Goal: Information Seeking & Learning: Check status

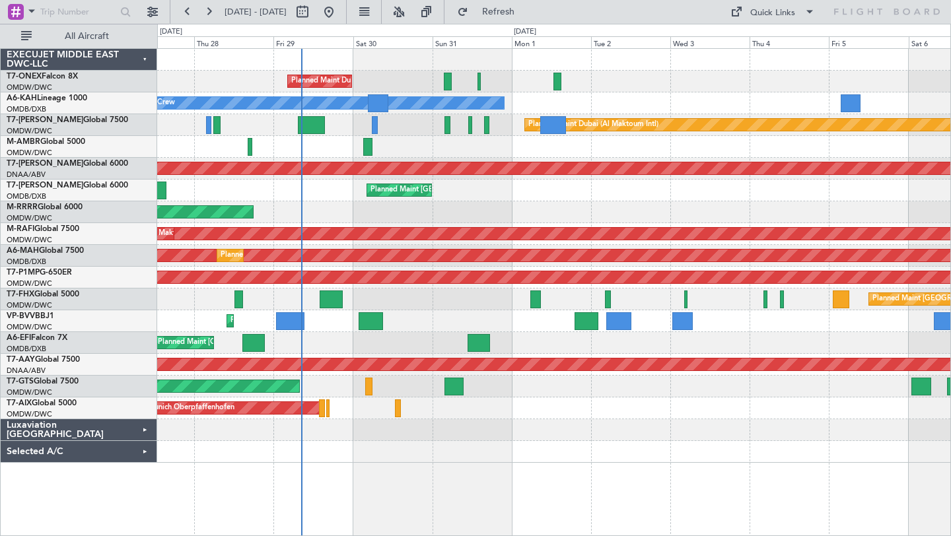
click at [606, 196] on div "Planned Maint [GEOGRAPHIC_DATA] ([GEOGRAPHIC_DATA] Intl) Planned Maint [GEOGRAP…" at bounding box center [553, 191] width 793 height 22
